Goal: Task Accomplishment & Management: Manage account settings

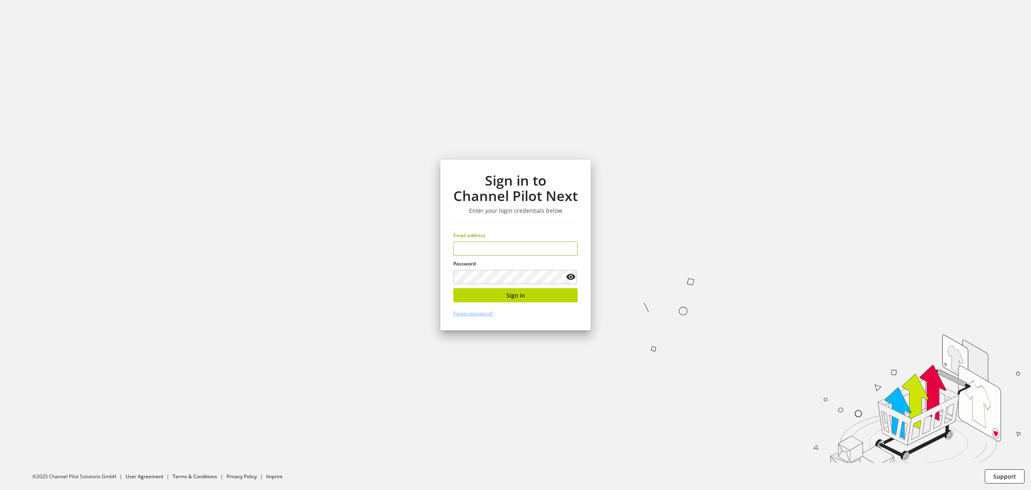
click at [530, 249] on input "email" at bounding box center [515, 248] width 124 height 14
type input "**********"
click at [521, 298] on span "Sign in" at bounding box center [515, 295] width 19 height 9
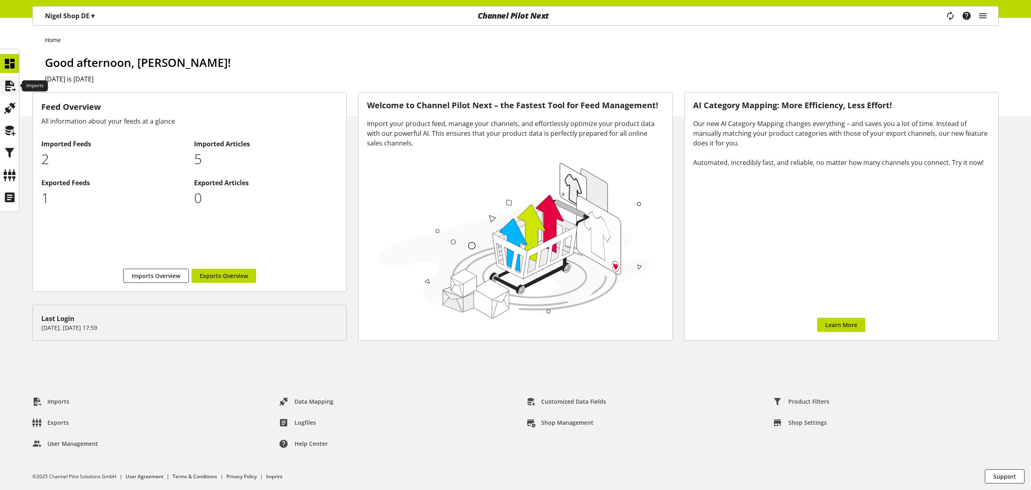
drag, startPoint x: 15, startPoint y: 86, endPoint x: 18, endPoint y: 90, distance: 5.2
click at [15, 86] on icon at bounding box center [9, 86] width 13 height 16
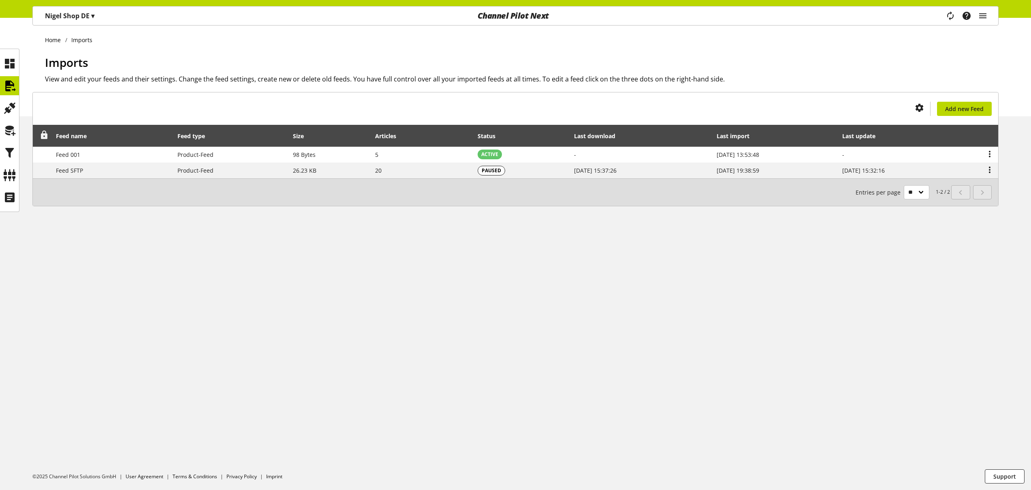
click at [45, 136] on icon at bounding box center [44, 135] width 10 height 15
click at [45, 135] on icon at bounding box center [44, 135] width 10 height 15
click at [8, 107] on icon at bounding box center [9, 108] width 13 height 16
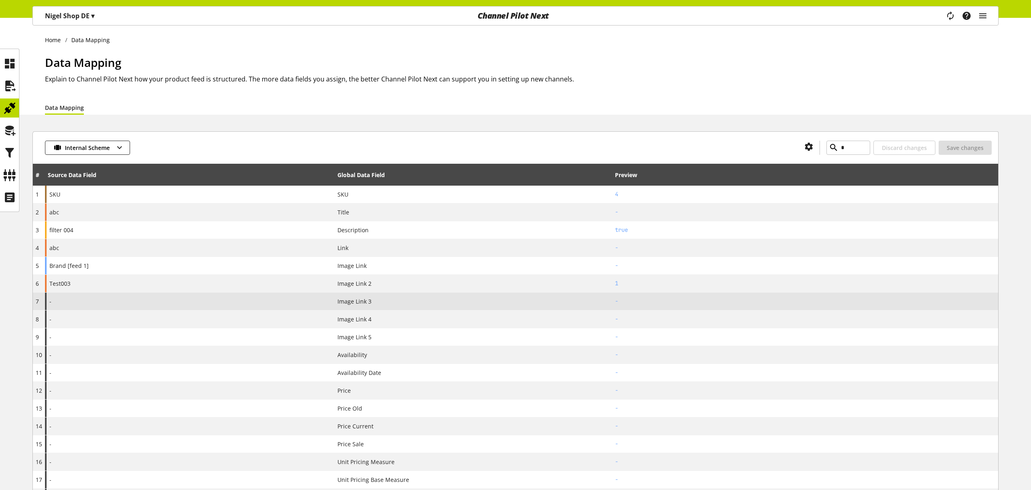
drag, startPoint x: 118, startPoint y: 301, endPoint x: 156, endPoint y: 302, distance: 38.1
click at [118, 301] on div "-" at bounding box center [190, 300] width 290 height 17
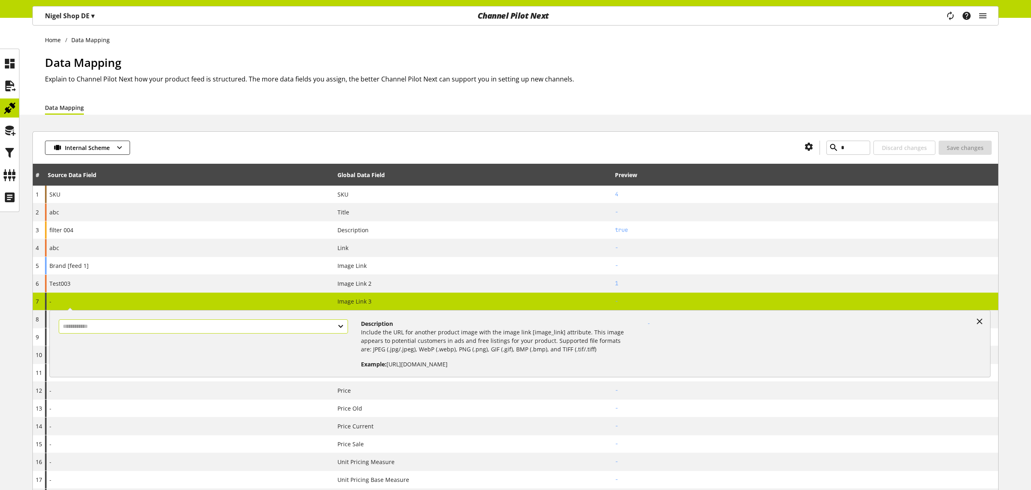
click at [173, 322] on input "text" at bounding box center [203, 326] width 289 height 14
select select "***"
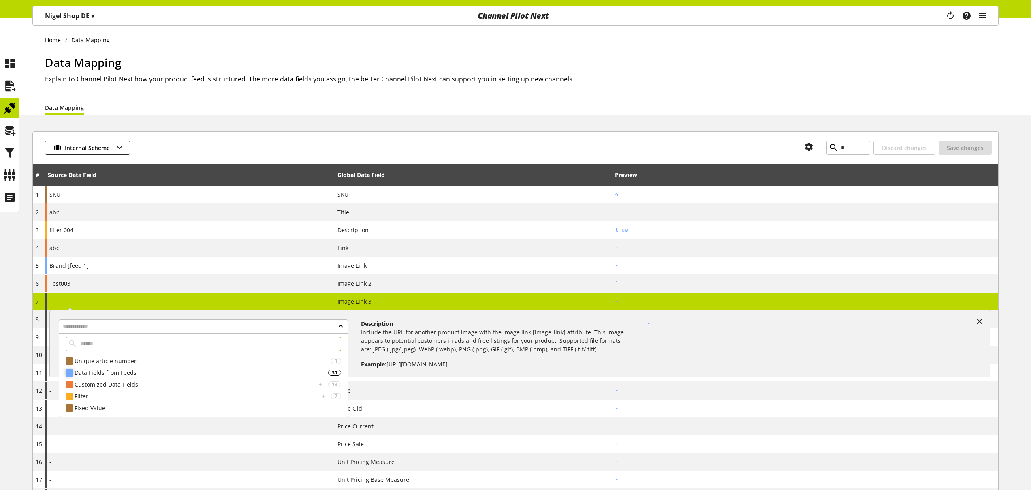
click at [141, 372] on div "Data Fields from Feeds" at bounding box center [201, 372] width 253 height 9
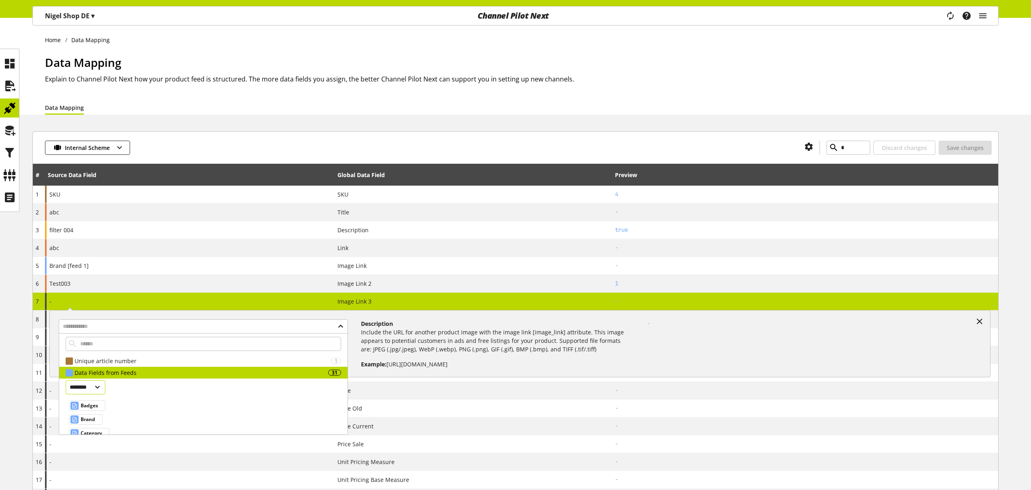
click at [105, 386] on select "******** *********" at bounding box center [86, 387] width 40 height 14
click at [979, 321] on icon at bounding box center [979, 321] width 10 height 15
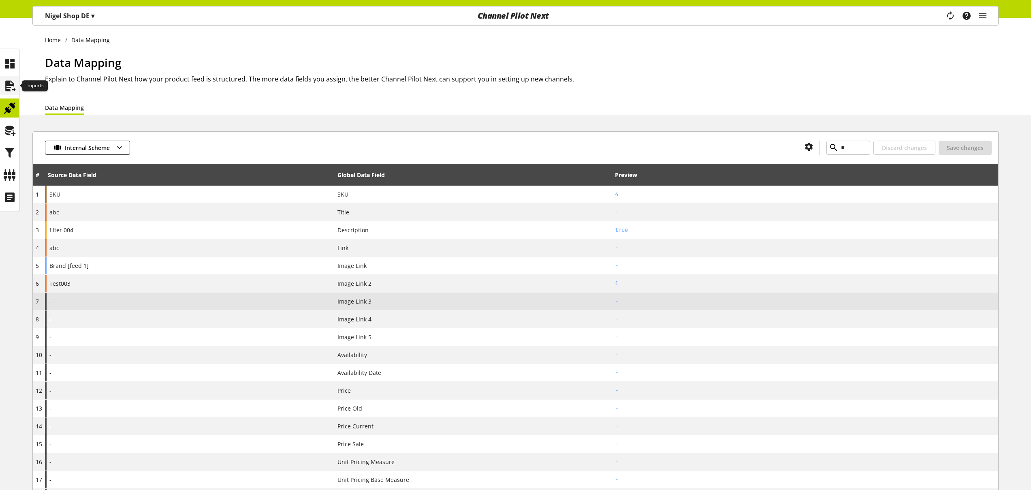
click at [4, 82] on icon at bounding box center [9, 86] width 13 height 16
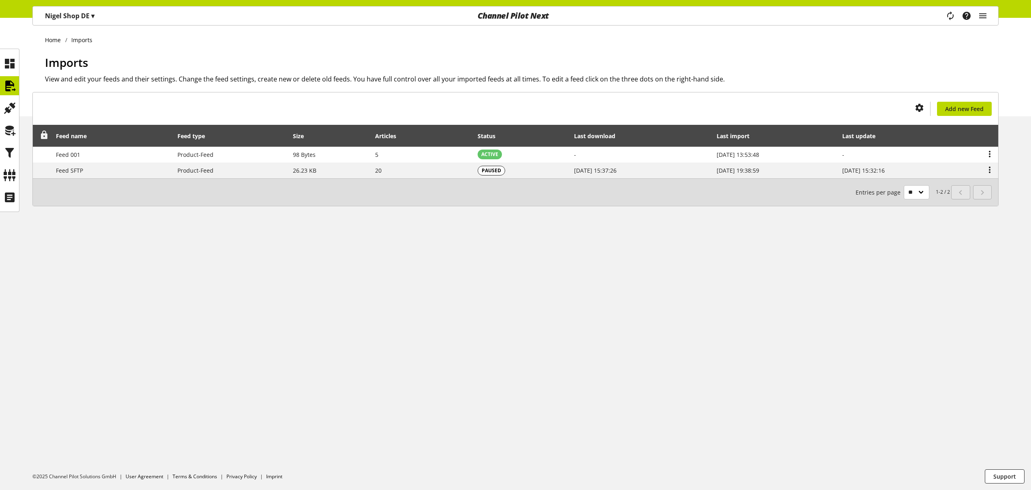
click at [44, 134] on icon at bounding box center [44, 135] width 10 height 15
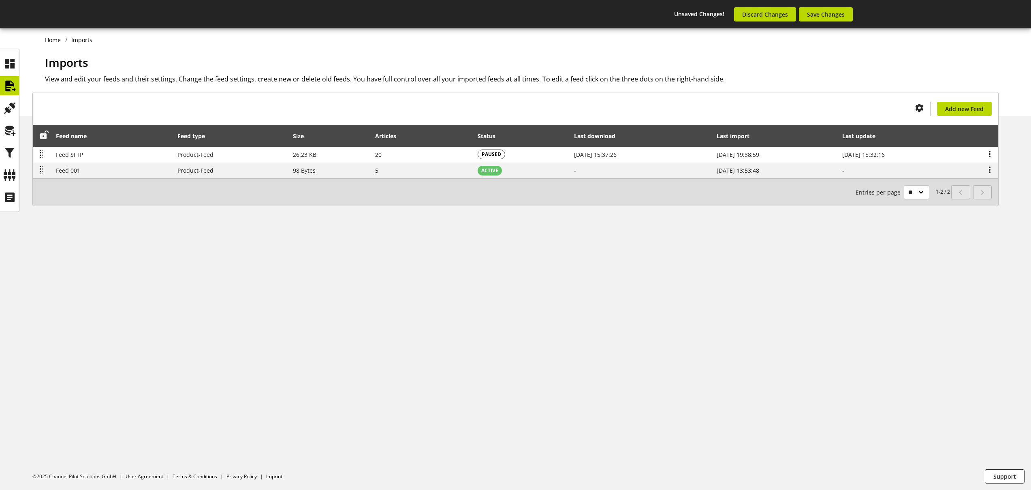
click at [44, 135] on icon at bounding box center [44, 135] width 10 height 15
click at [10, 104] on icon at bounding box center [9, 108] width 13 height 16
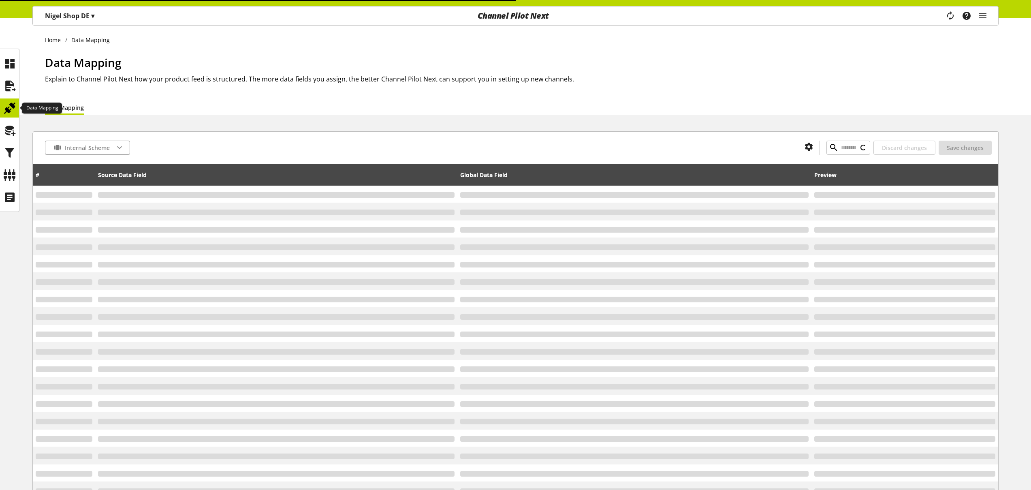
type input "*"
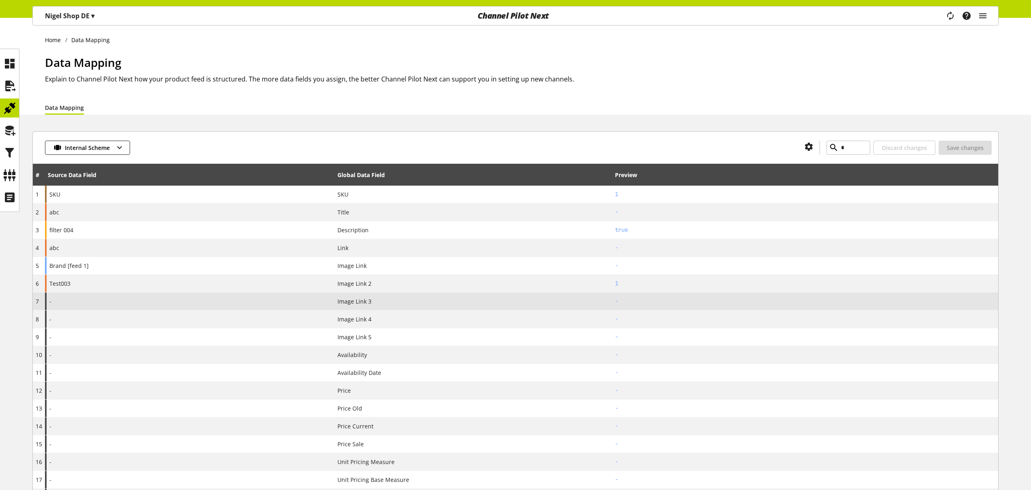
click at [106, 301] on div "-" at bounding box center [190, 300] width 290 height 17
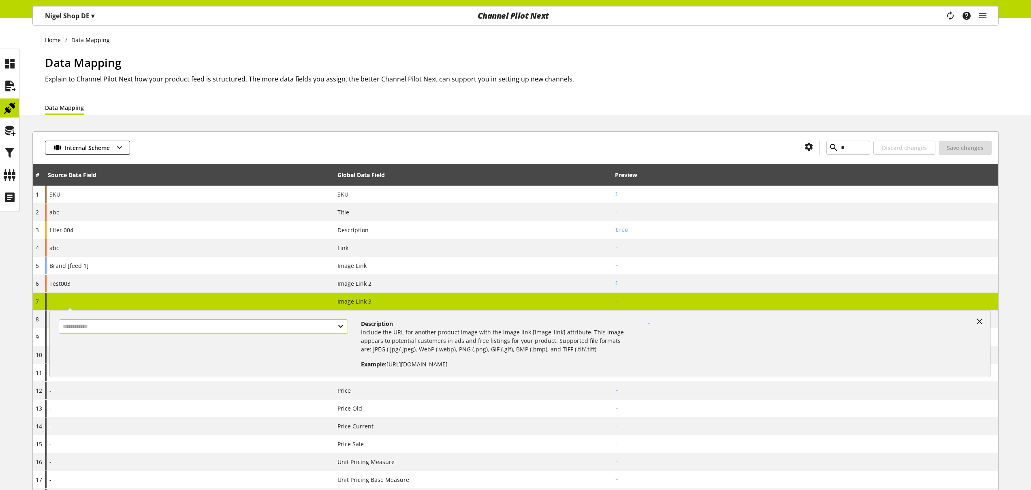
click at [138, 329] on input "text" at bounding box center [203, 326] width 289 height 14
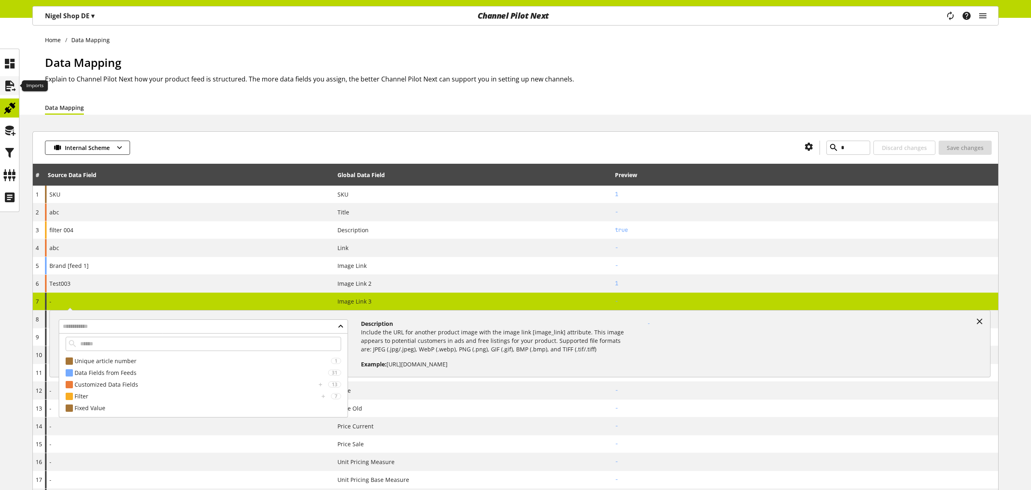
click at [6, 81] on icon at bounding box center [9, 86] width 13 height 16
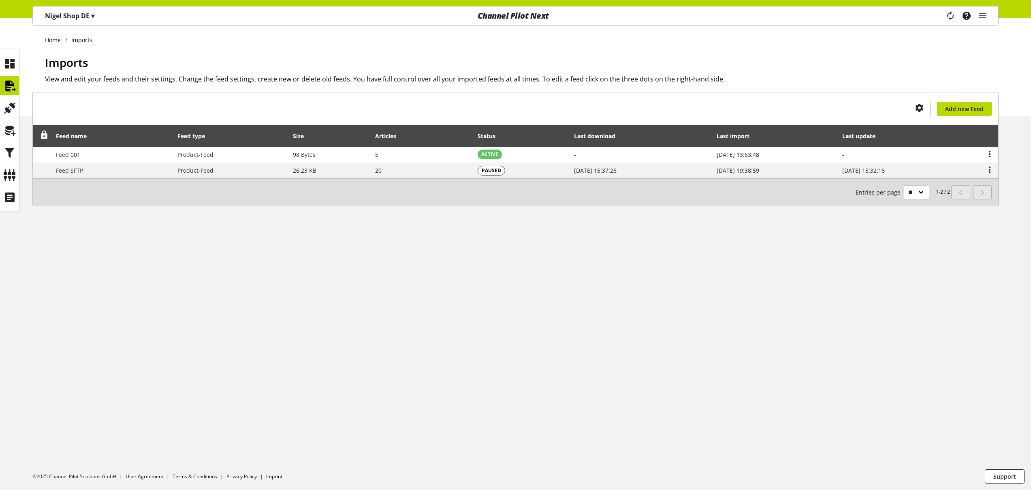
click at [45, 134] on icon at bounding box center [44, 135] width 10 height 15
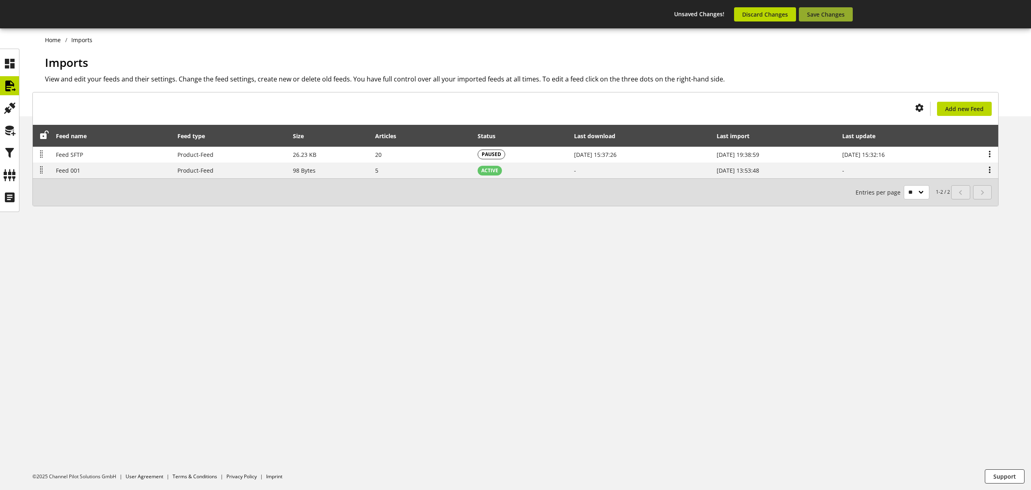
click at [831, 13] on span "Save Changes" at bounding box center [826, 14] width 38 height 9
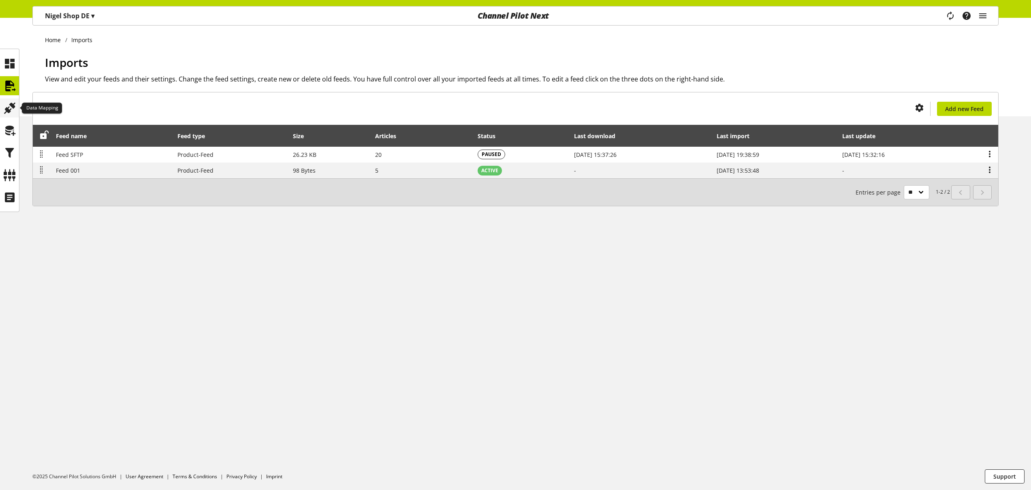
click at [10, 111] on icon at bounding box center [9, 108] width 13 height 16
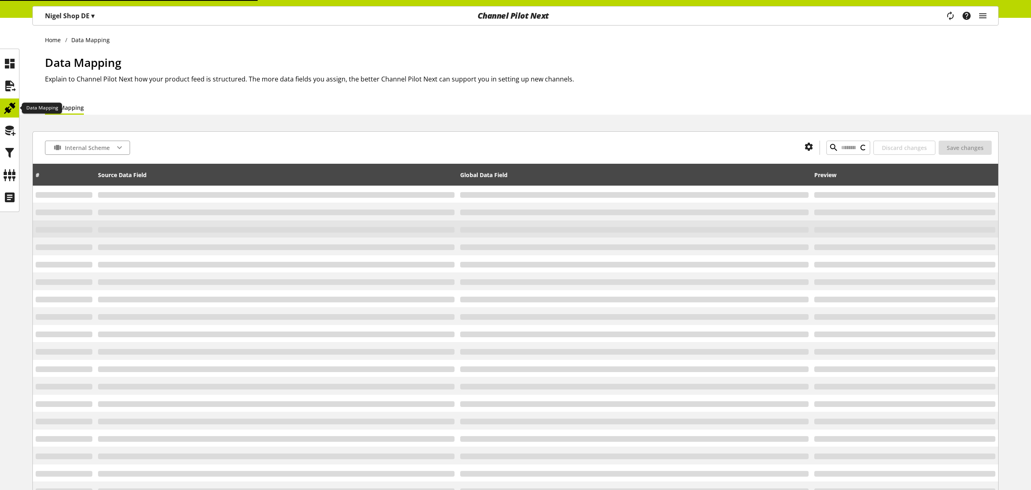
type input "*"
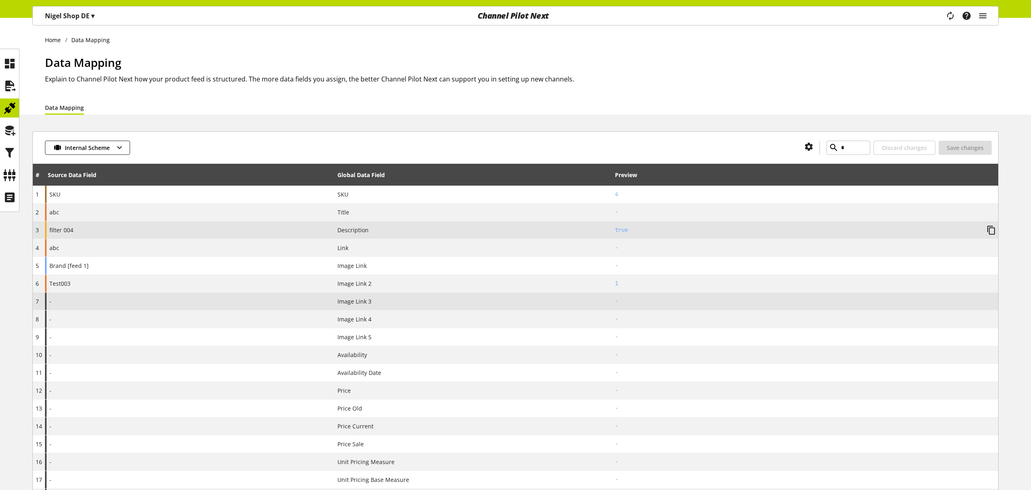
click at [181, 299] on div "-" at bounding box center [190, 300] width 290 height 17
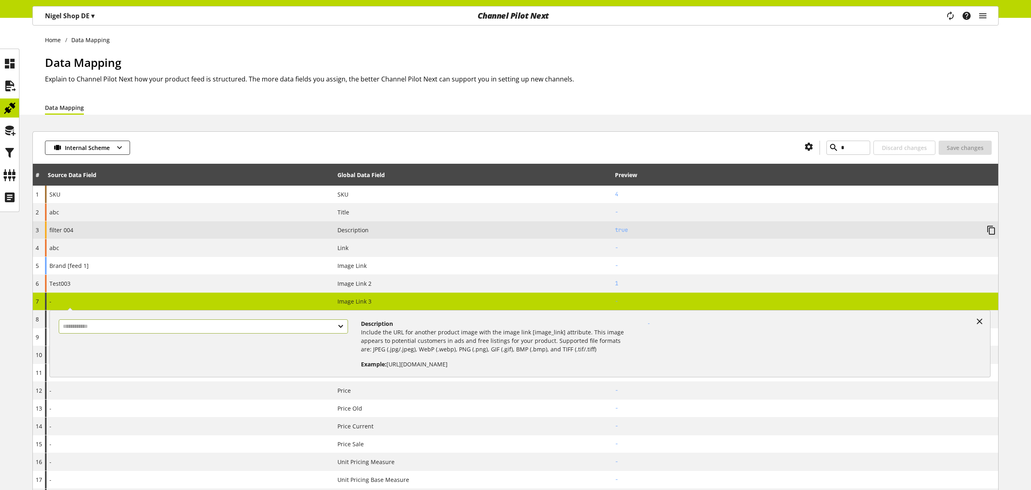
click at [165, 326] on input "text" at bounding box center [203, 326] width 289 height 14
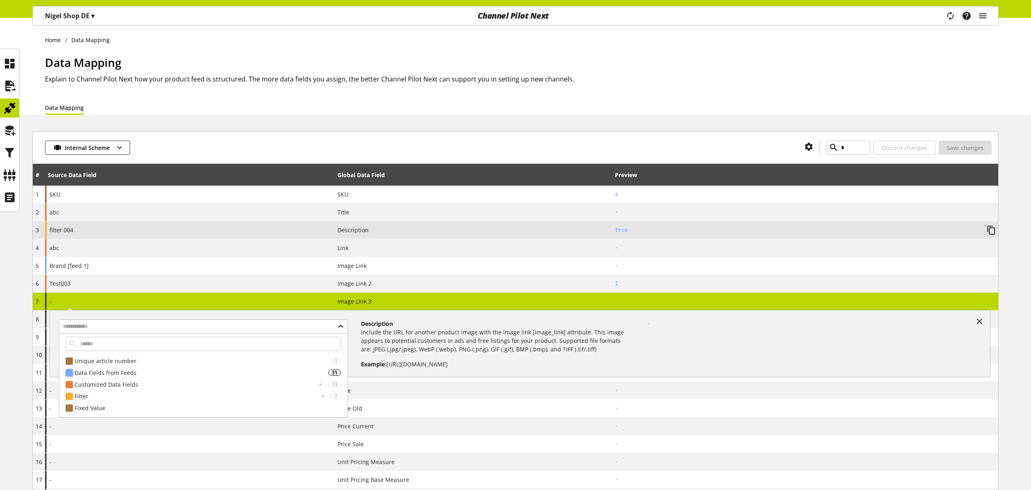
click at [157, 375] on div "Data Fields from Feeds" at bounding box center [201, 372] width 253 height 9
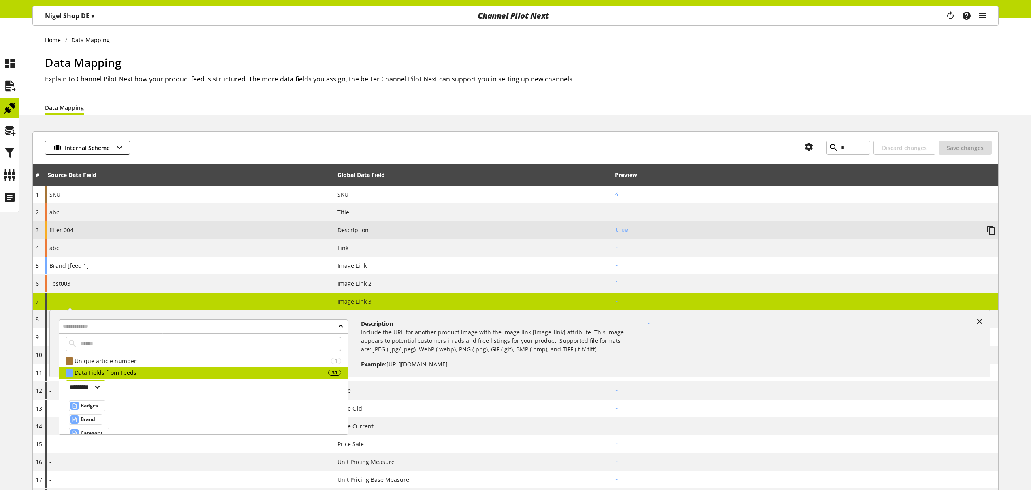
click at [102, 388] on select "********* ********" at bounding box center [86, 387] width 40 height 14
click at [11, 105] on icon at bounding box center [9, 108] width 13 height 16
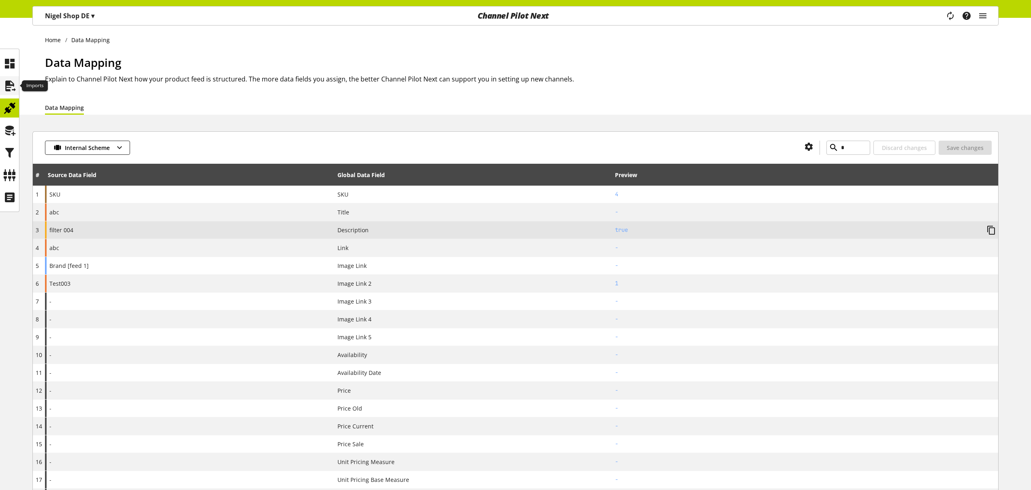
click at [12, 89] on icon at bounding box center [9, 86] width 13 height 16
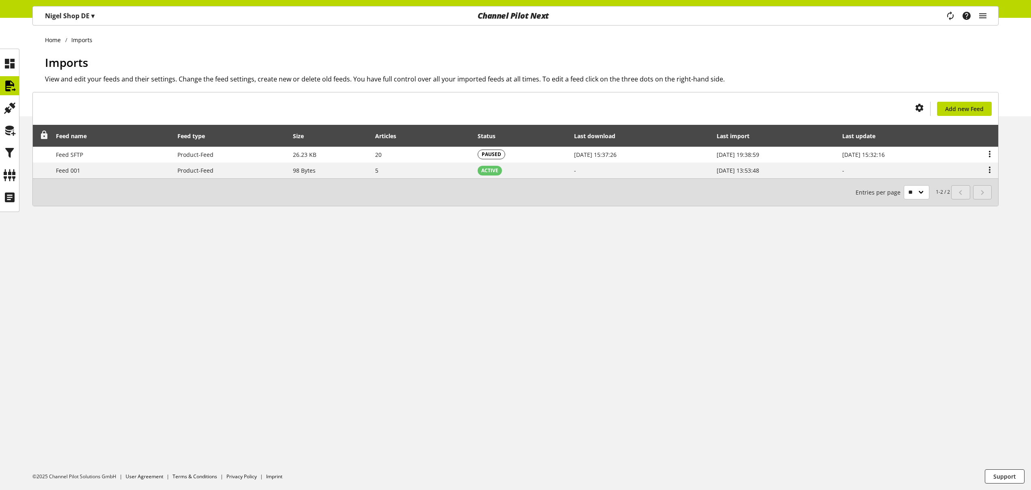
click at [44, 134] on icon at bounding box center [44, 135] width 10 height 15
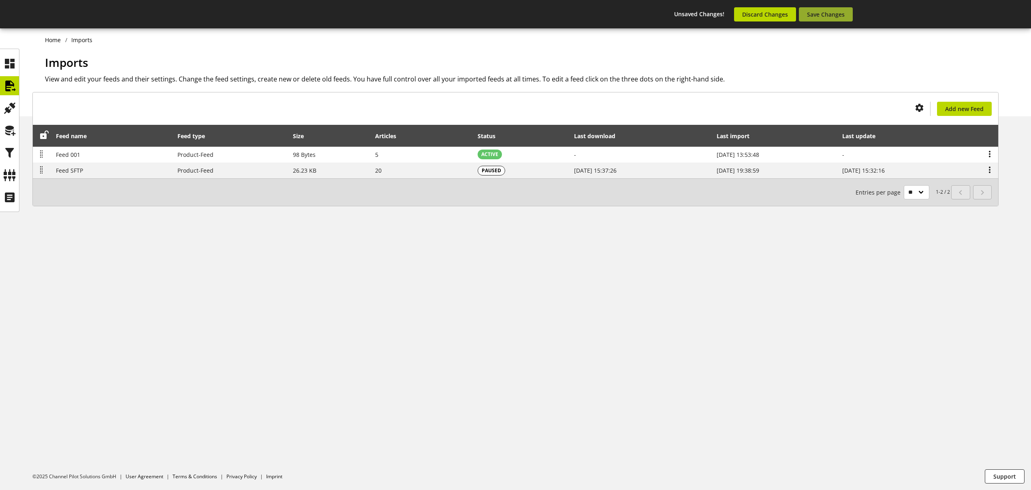
click at [837, 11] on span "Save Changes" at bounding box center [826, 14] width 38 height 9
